Goal: Task Accomplishment & Management: Complete application form

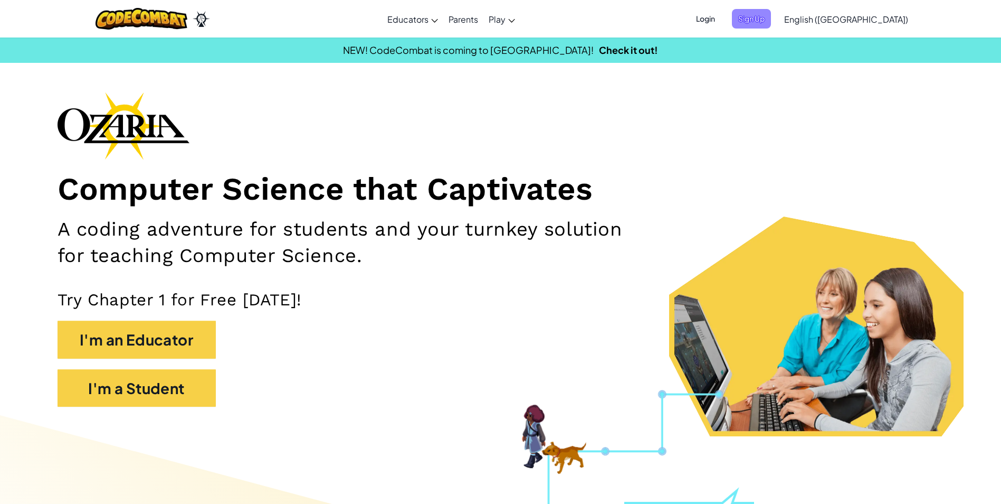
click at [771, 25] on span "Sign Up" at bounding box center [751, 19] width 39 height 20
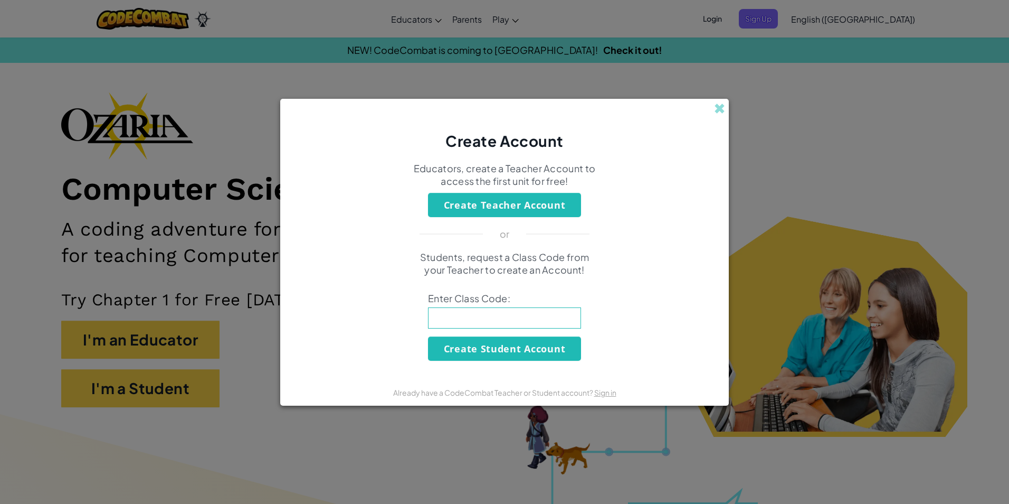
click at [534, 313] on input at bounding box center [504, 317] width 153 height 21
type input "SHOWHAPPYSAND"
click at [541, 343] on button "Create Student Account" at bounding box center [504, 348] width 153 height 24
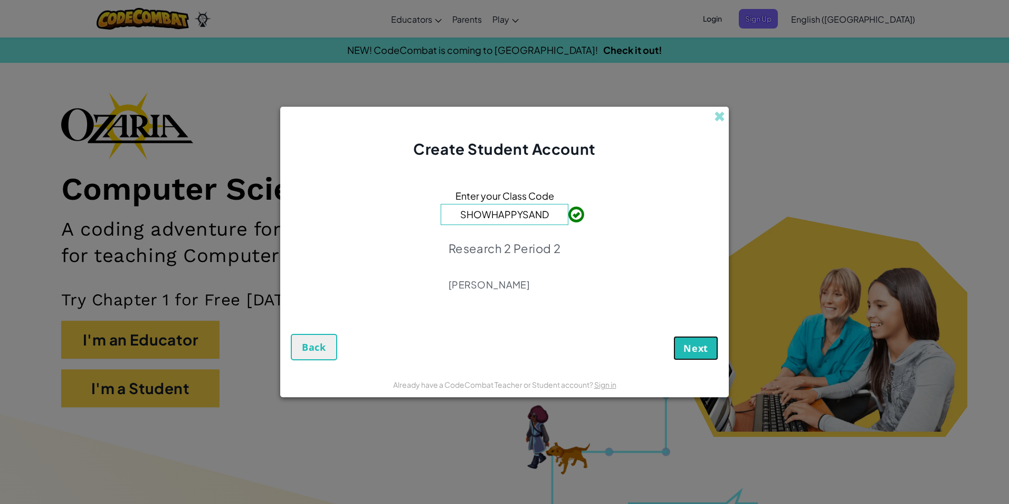
click at [706, 343] on span "Next" at bounding box center [696, 347] width 25 height 13
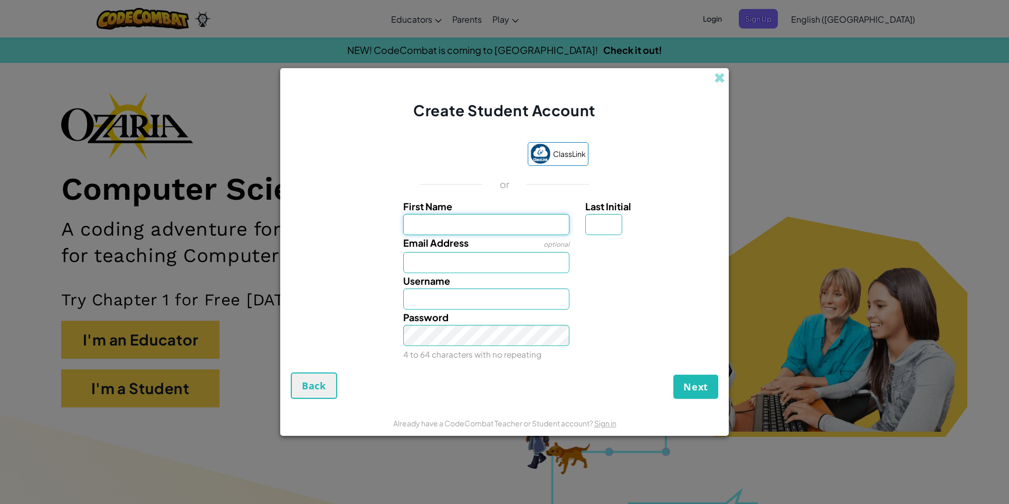
click at [548, 230] on input "First Name" at bounding box center [486, 224] width 167 height 21
type input "Adel"
click at [608, 218] on input "Last Initial" at bounding box center [603, 224] width 37 height 21
type input "G"
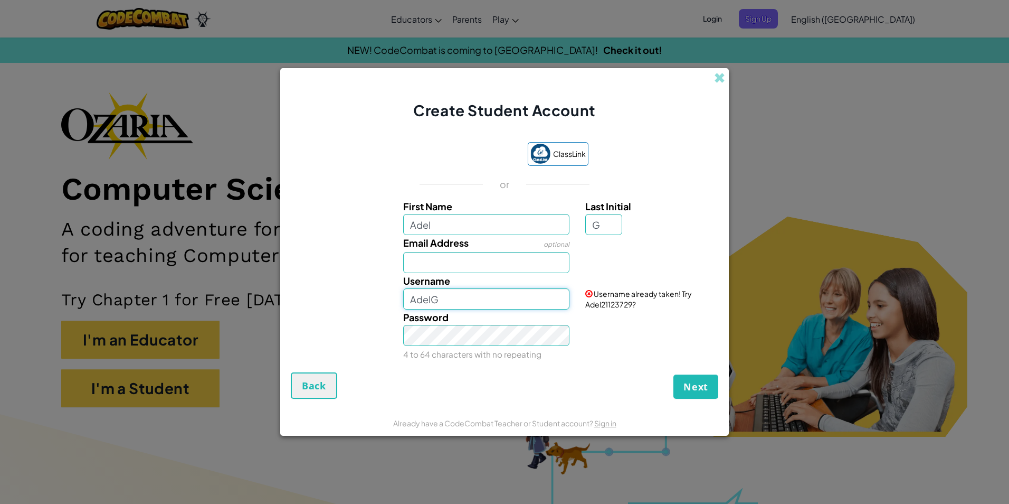
click at [528, 306] on input "AdelG" at bounding box center [486, 298] width 167 height 21
click at [534, 302] on input "AdelG" at bounding box center [486, 298] width 167 height 21
type input "AdelG1213"
click at [695, 386] on span "Next" at bounding box center [696, 386] width 25 height 13
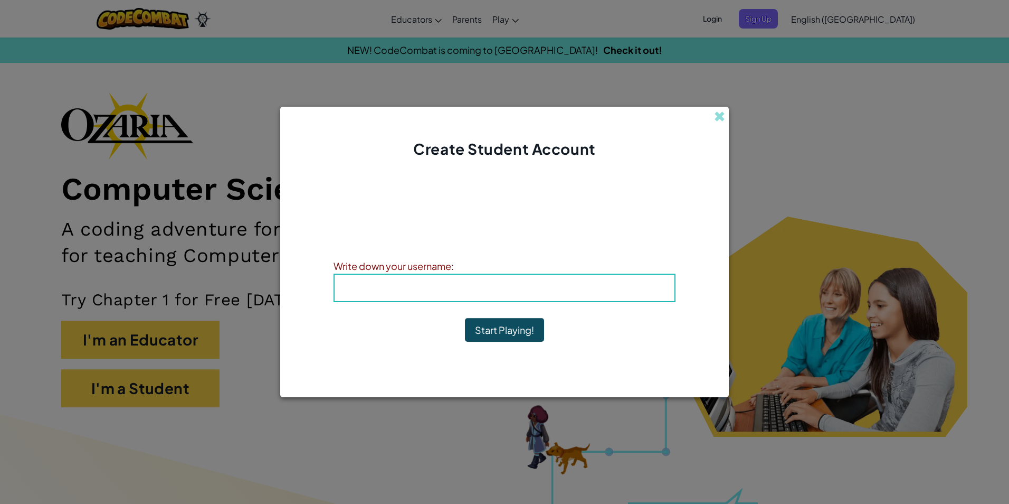
click at [644, 290] on h4 "Username : AdelG1213" at bounding box center [504, 288] width 319 height 16
click at [639, 273] on div "Write down your username: Username : AdelG1213" at bounding box center [505, 280] width 342 height 44
drag, startPoint x: 639, startPoint y: 273, endPoint x: 641, endPoint y: 291, distance: 18.6
click at [641, 291] on h4 "Username : AdelG1213" at bounding box center [504, 288] width 319 height 16
click at [641, 292] on h4 "Username : AdelG1213" at bounding box center [504, 288] width 319 height 16
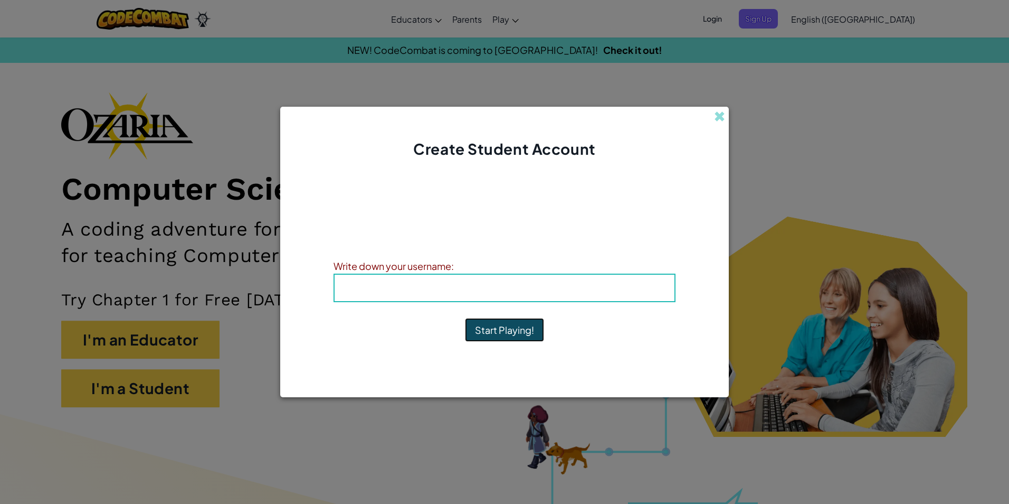
click at [527, 326] on button "Start Playing!" at bounding box center [504, 330] width 79 height 24
